Goal: Browse casually

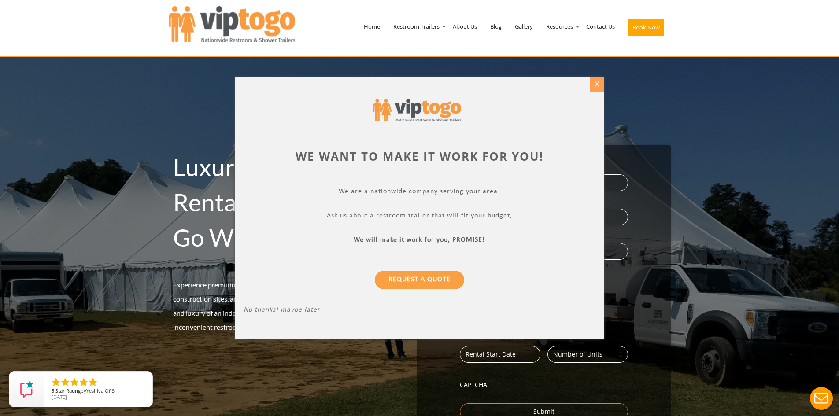
click at [596, 87] on div "X" at bounding box center [597, 84] width 14 height 15
